Goal: Contribute content: Add original content to the website for others to see

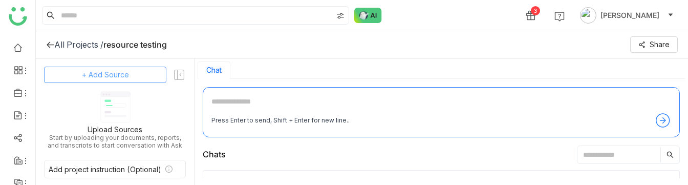
click at [123, 81] on button "+ Add Source" at bounding box center [105, 75] width 122 height 16
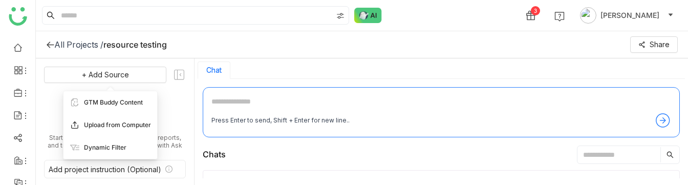
click at [119, 125] on span "Upload from Computer" at bounding box center [117, 124] width 67 height 9
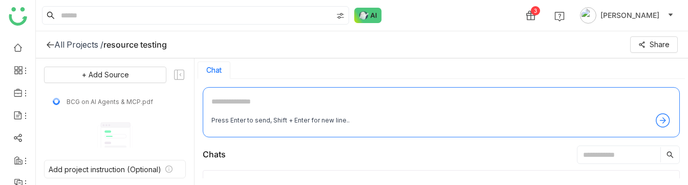
click at [450, 15] on div "3 Veena Pulicharla" at bounding box center [362, 15] width 652 height 31
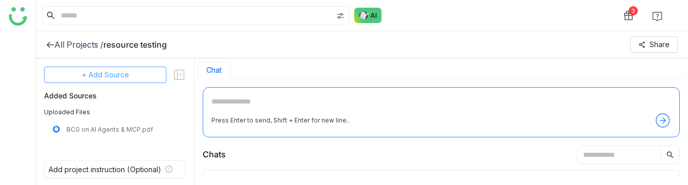
click at [104, 69] on span "+ Add Source" at bounding box center [105, 74] width 47 height 11
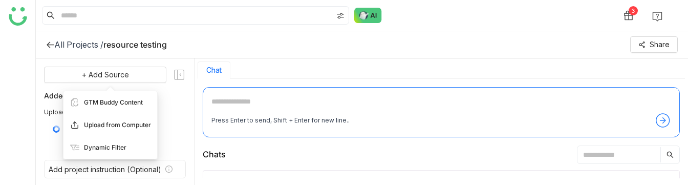
click at [110, 126] on span "Upload from Computer" at bounding box center [117, 124] width 67 height 9
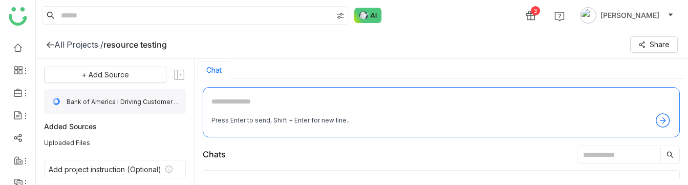
scroll to position [25, 0]
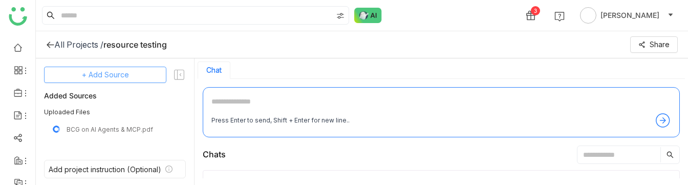
click at [115, 76] on span "+ Add Source" at bounding box center [105, 74] width 47 height 11
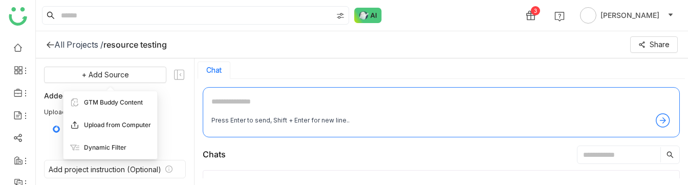
click at [118, 119] on div "Upload from Computer" at bounding box center [110, 125] width 94 height 23
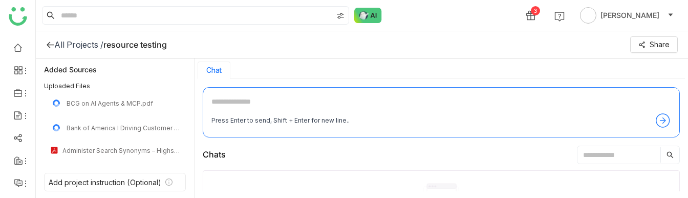
scroll to position [18, 0]
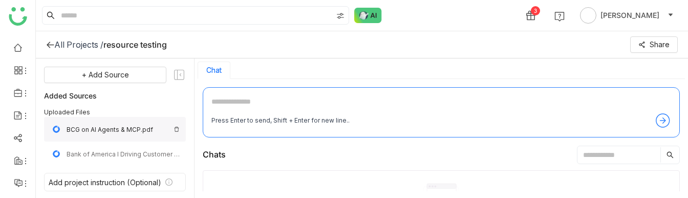
scroll to position [26, 0]
